Goal: Browse casually: Explore the website without a specific task or goal

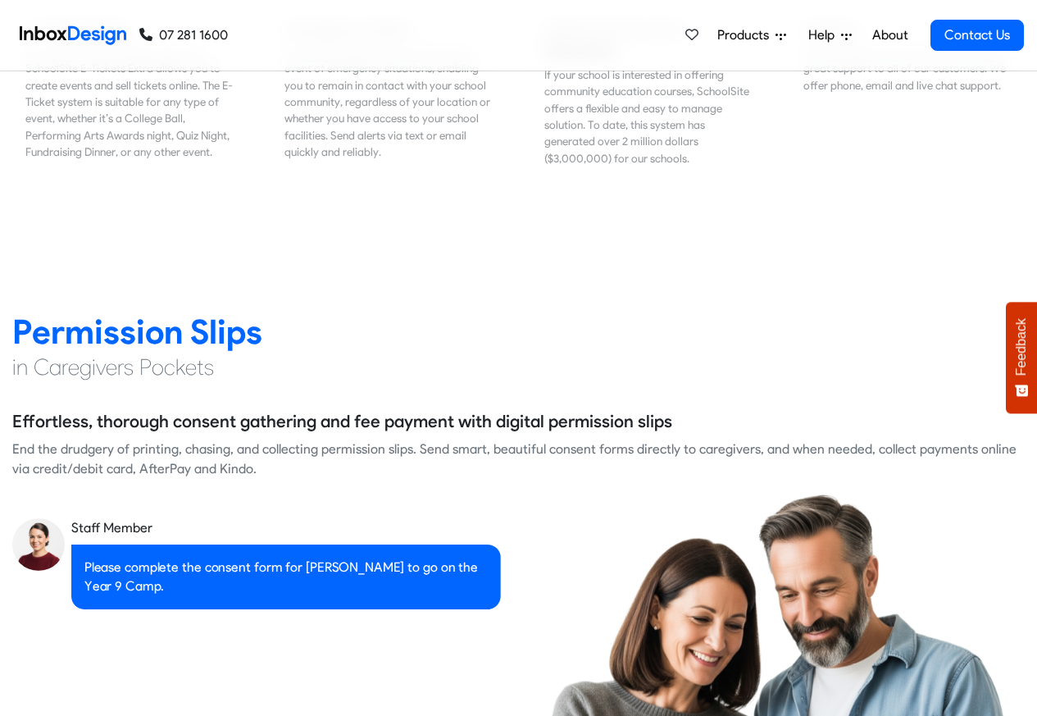
scroll to position [2067, 0]
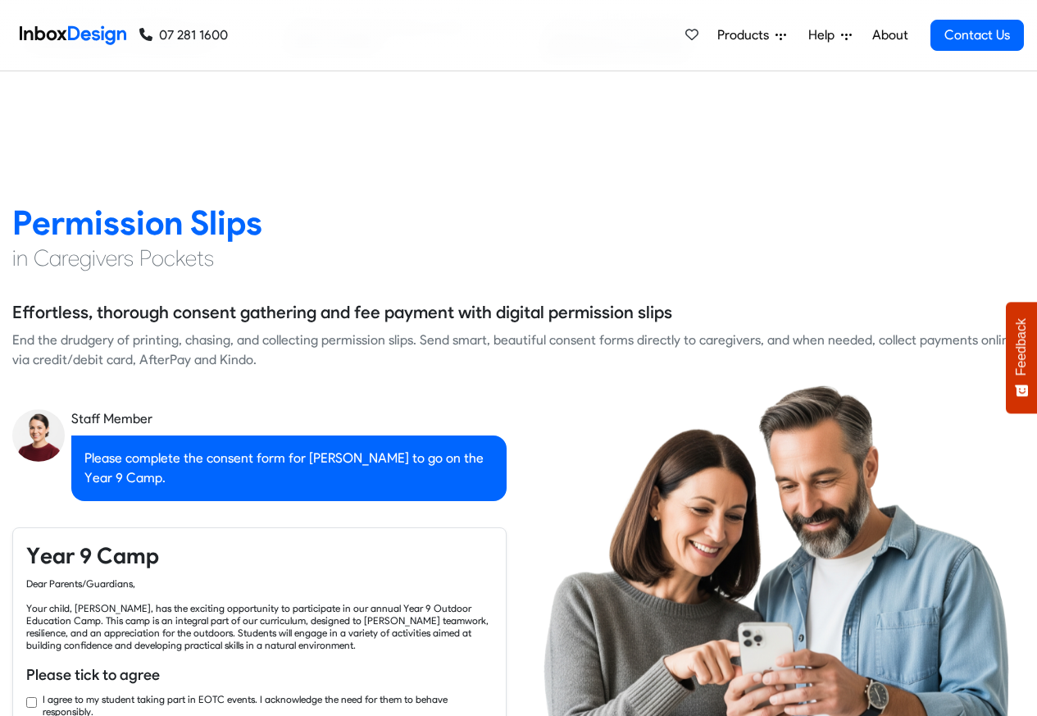
checkbox input "true"
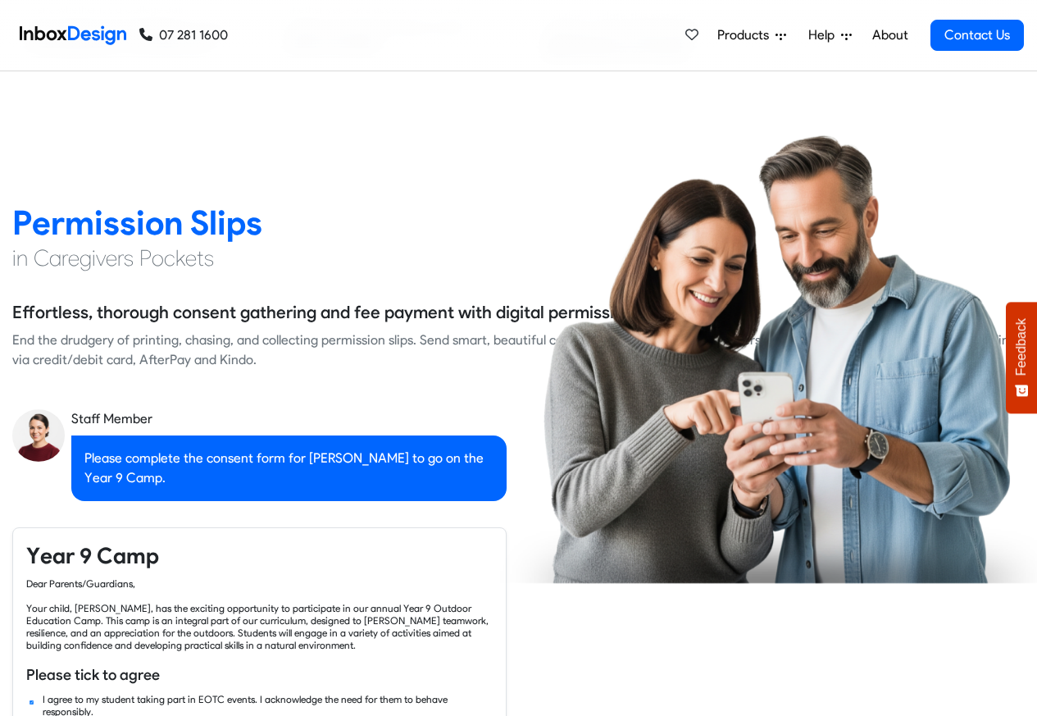
checkbox input "true"
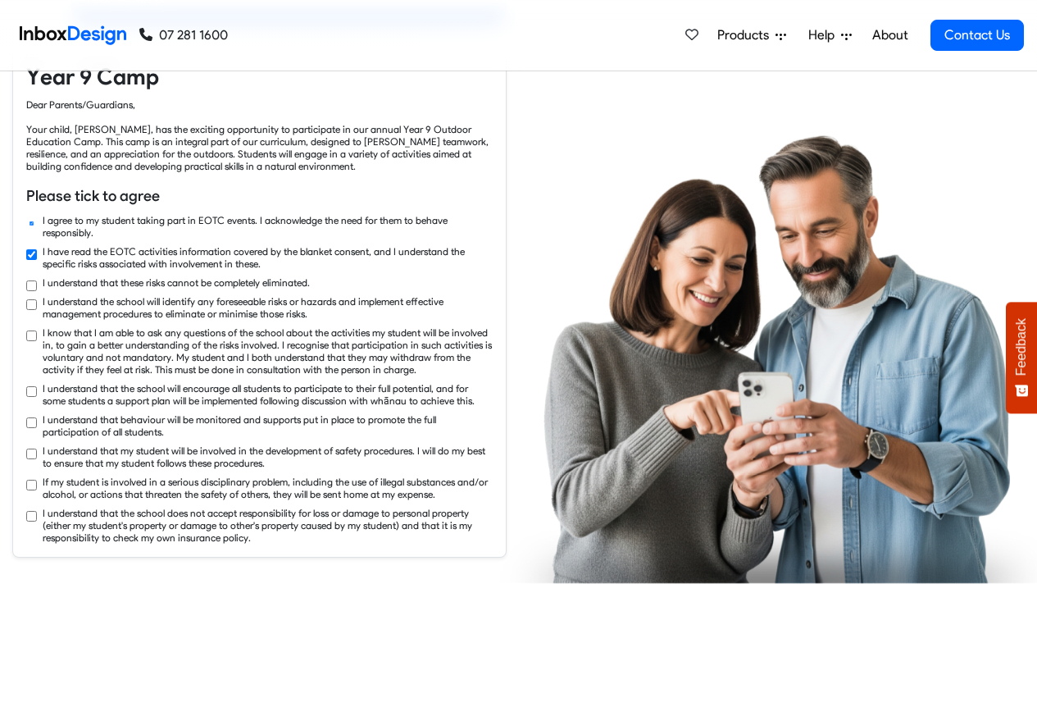
checkbox input "true"
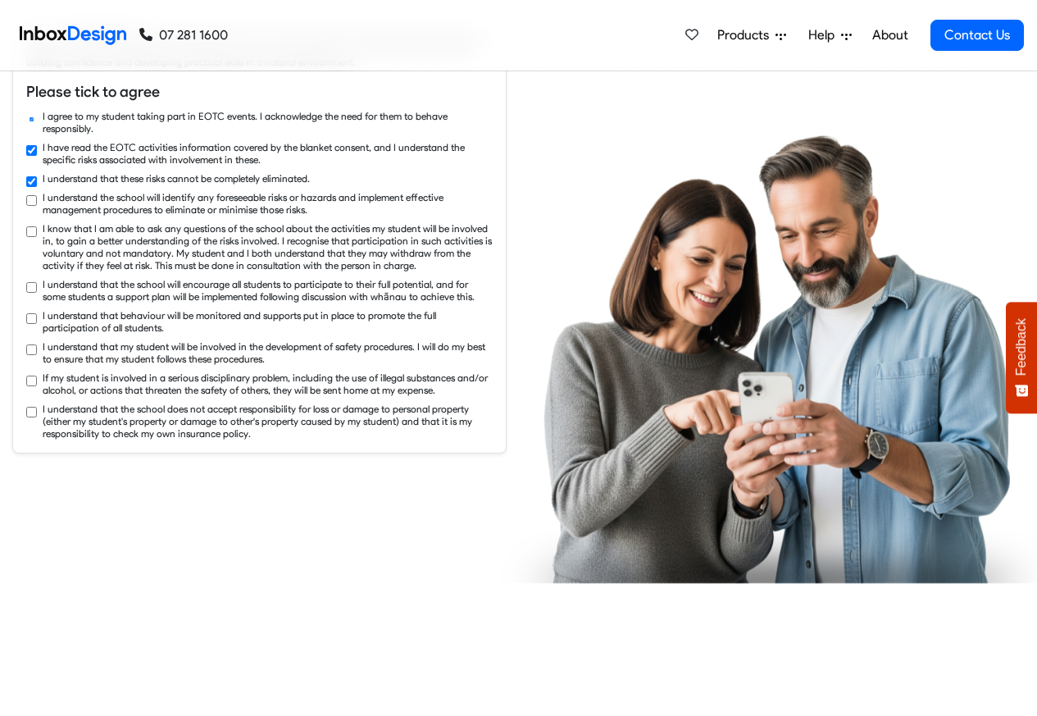
checkbox input "true"
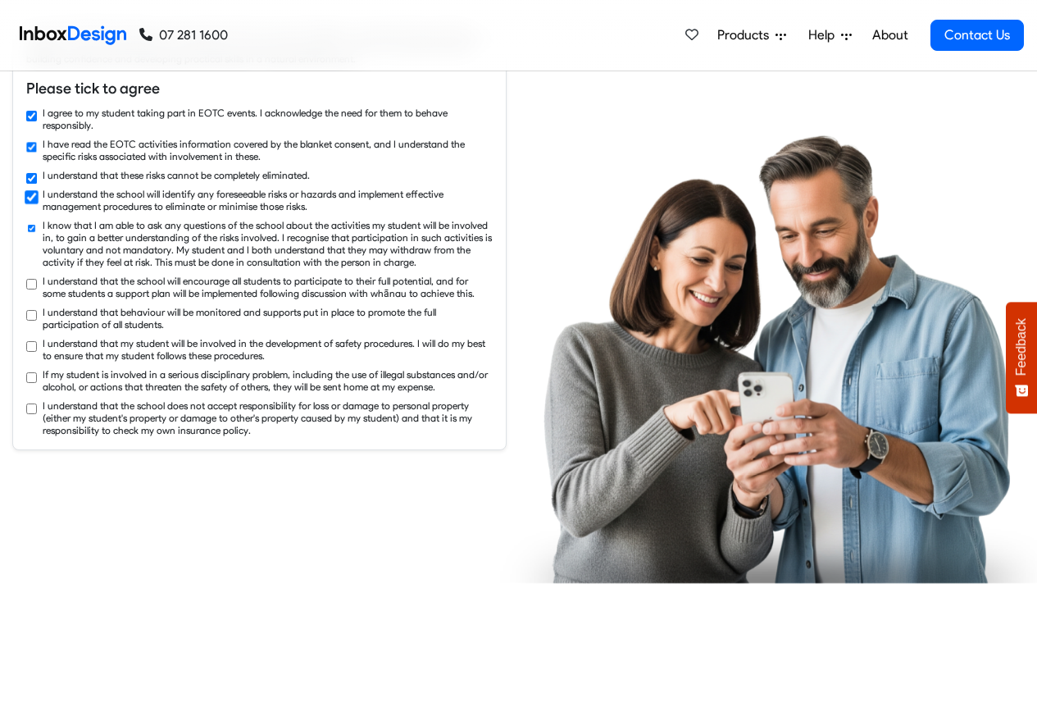
checkbox input "true"
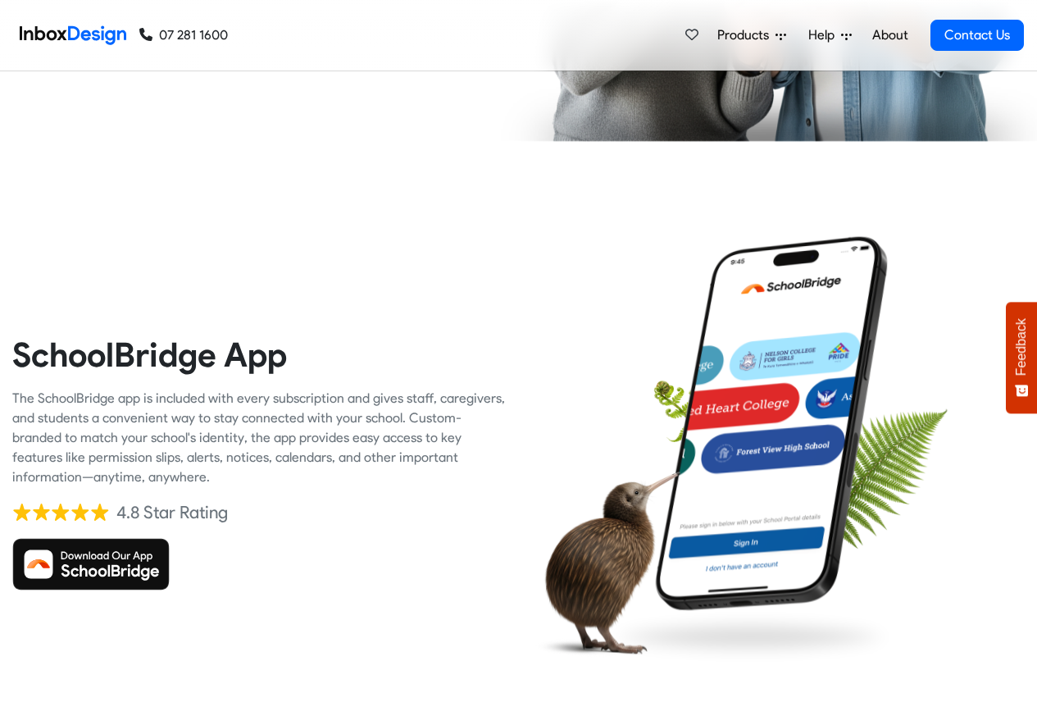
scroll to position [665, 0]
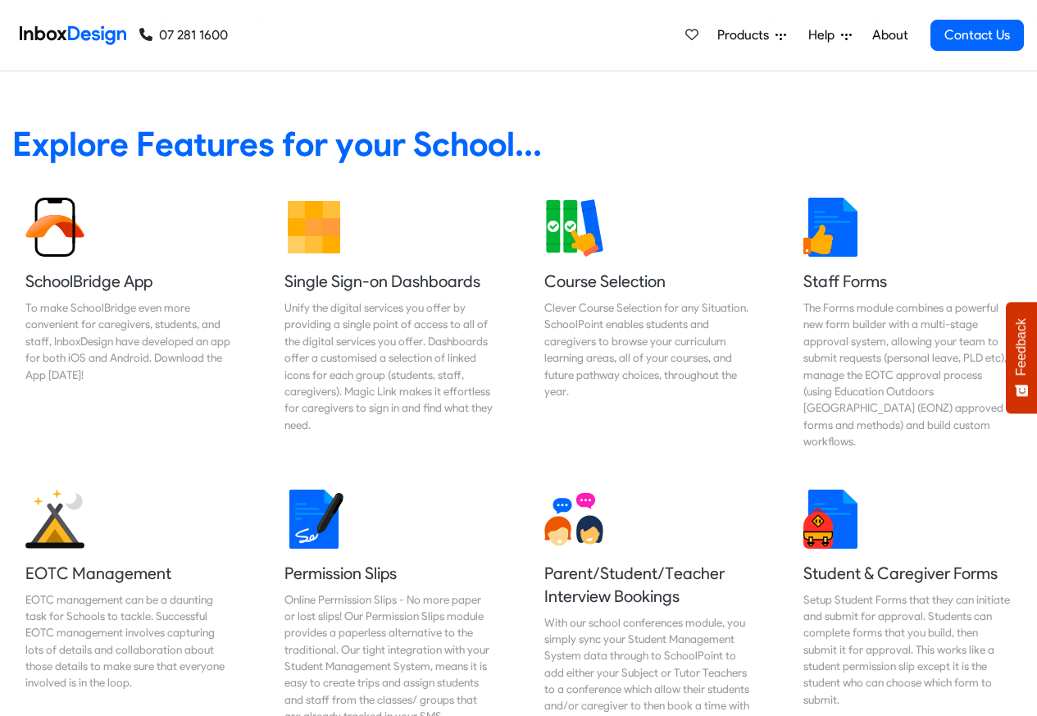
checkbox input "false"
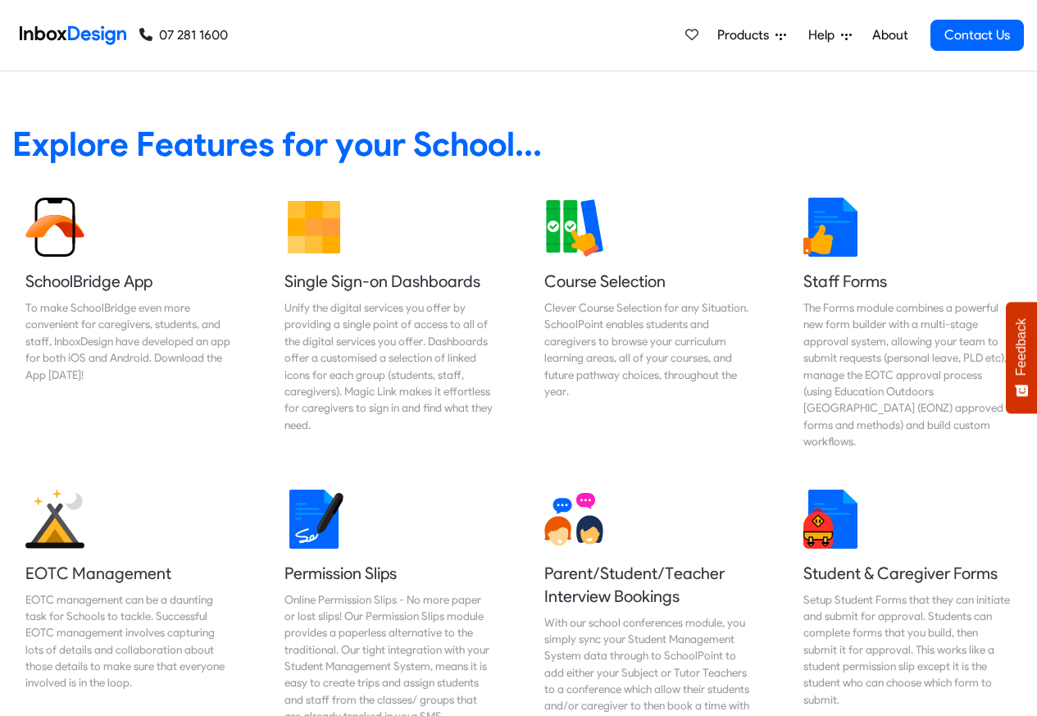
checkbox input "false"
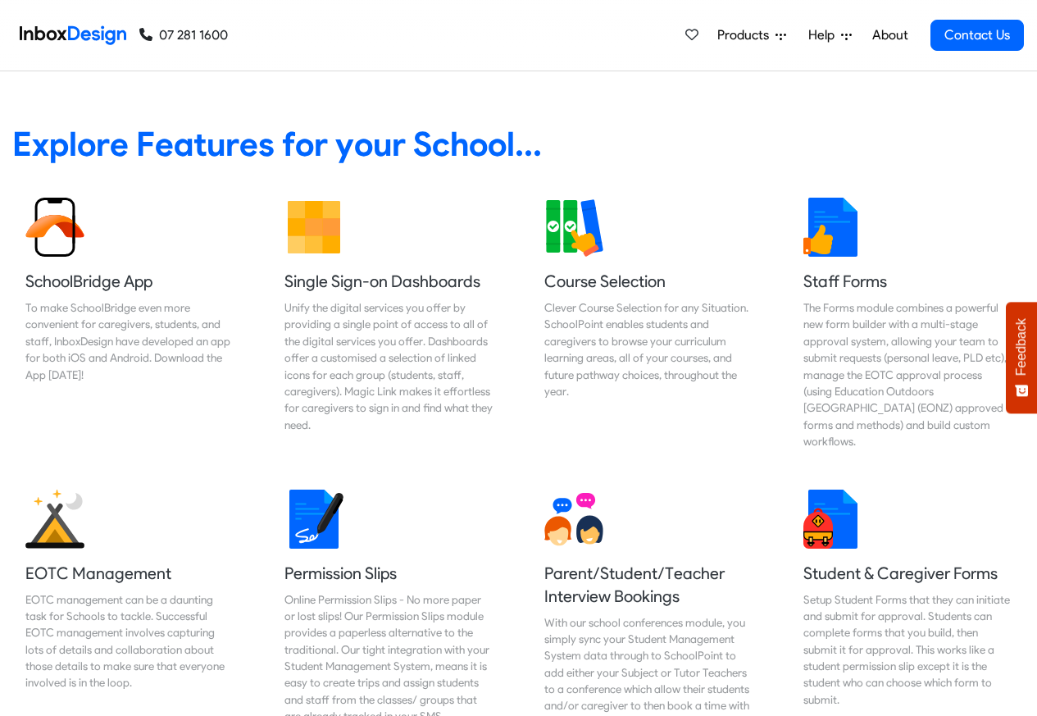
scroll to position [1580, 0]
